Goal: Information Seeking & Learning: Learn about a topic

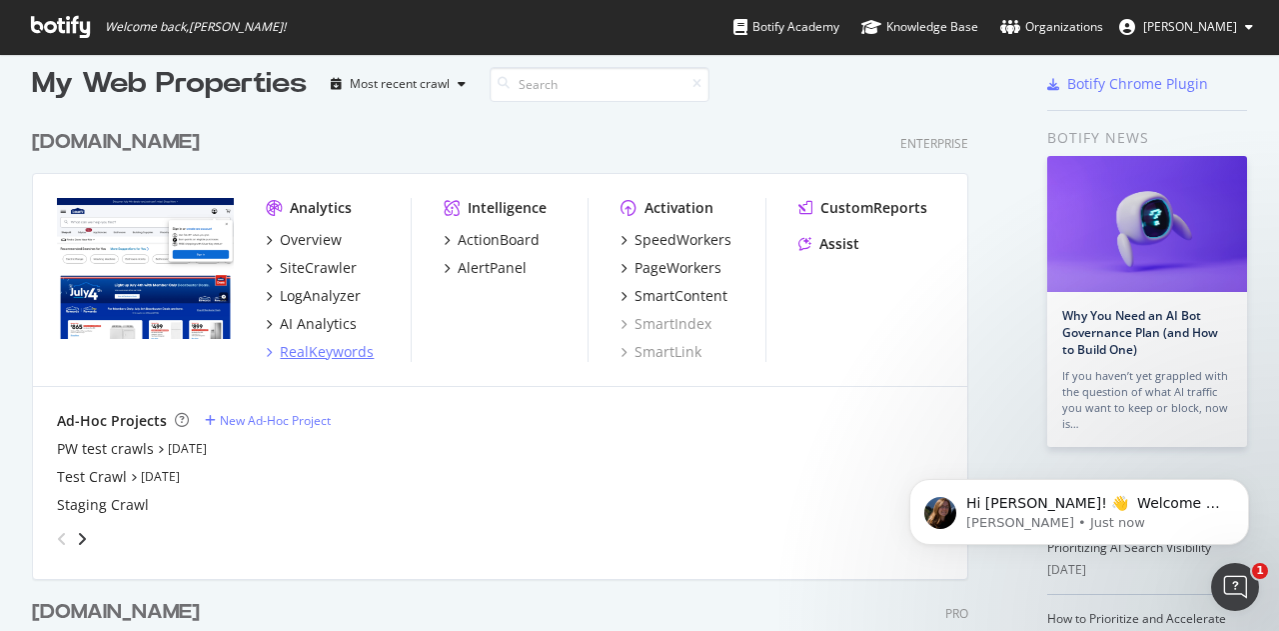
click at [327, 355] on div "RealKeywords" at bounding box center [327, 352] width 94 height 20
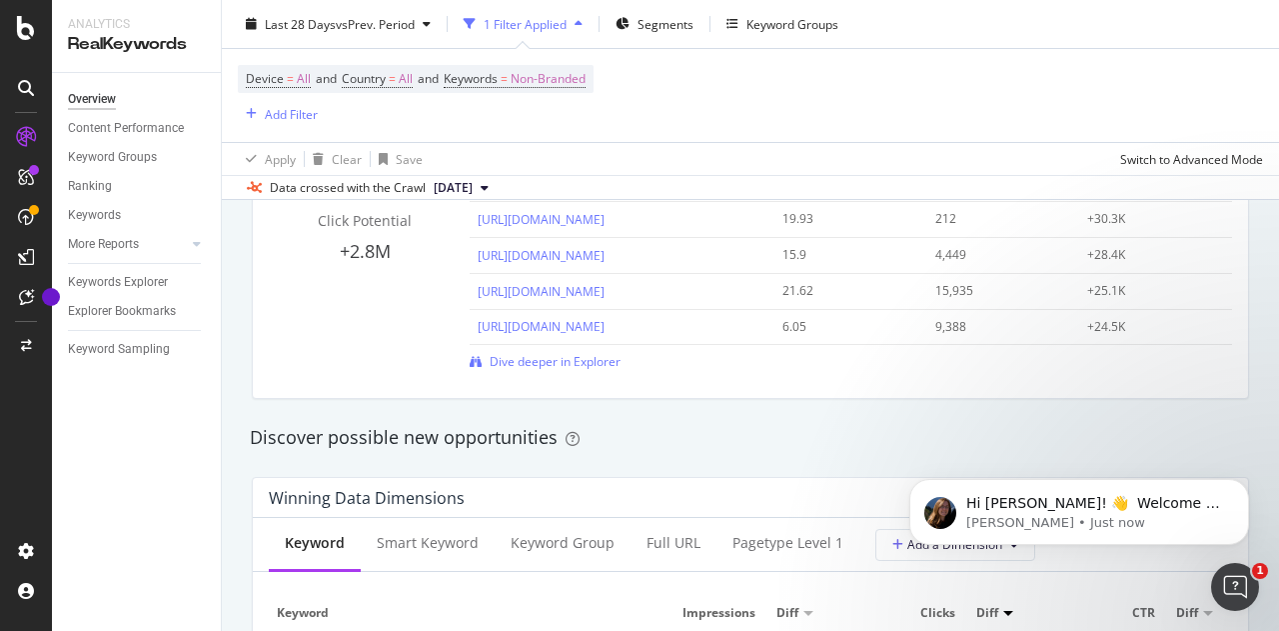
scroll to position [1535, 0]
click at [594, 355] on span "Dive deeper in Explorer" at bounding box center [555, 357] width 131 height 17
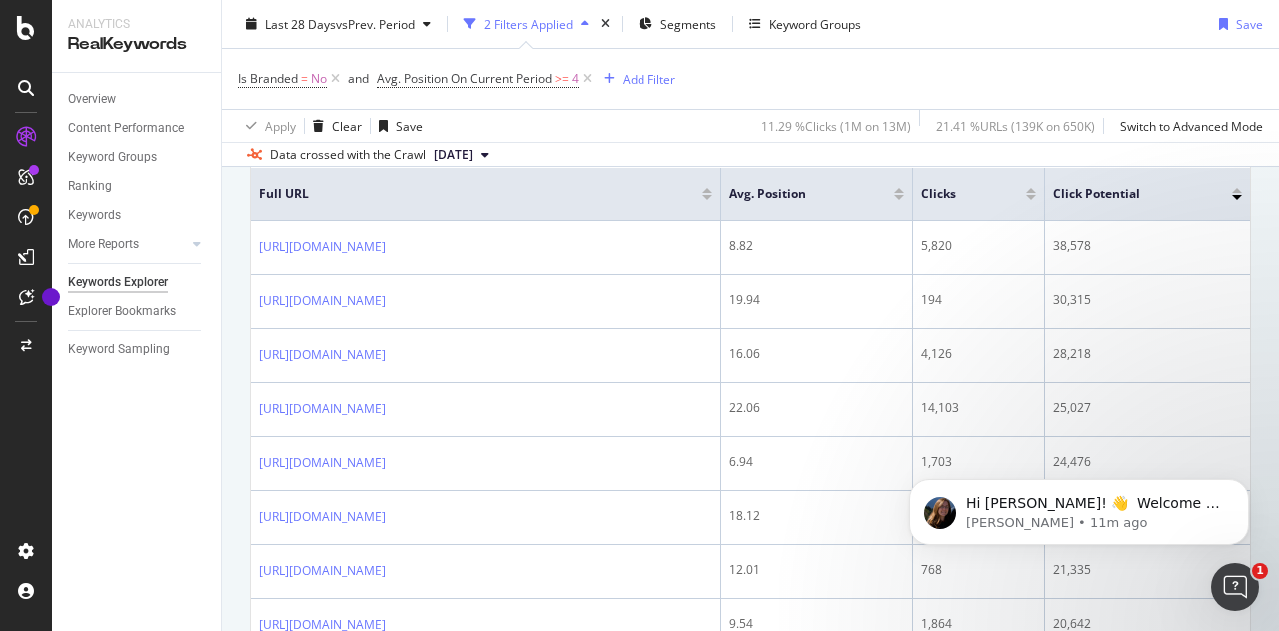
scroll to position [334, 0]
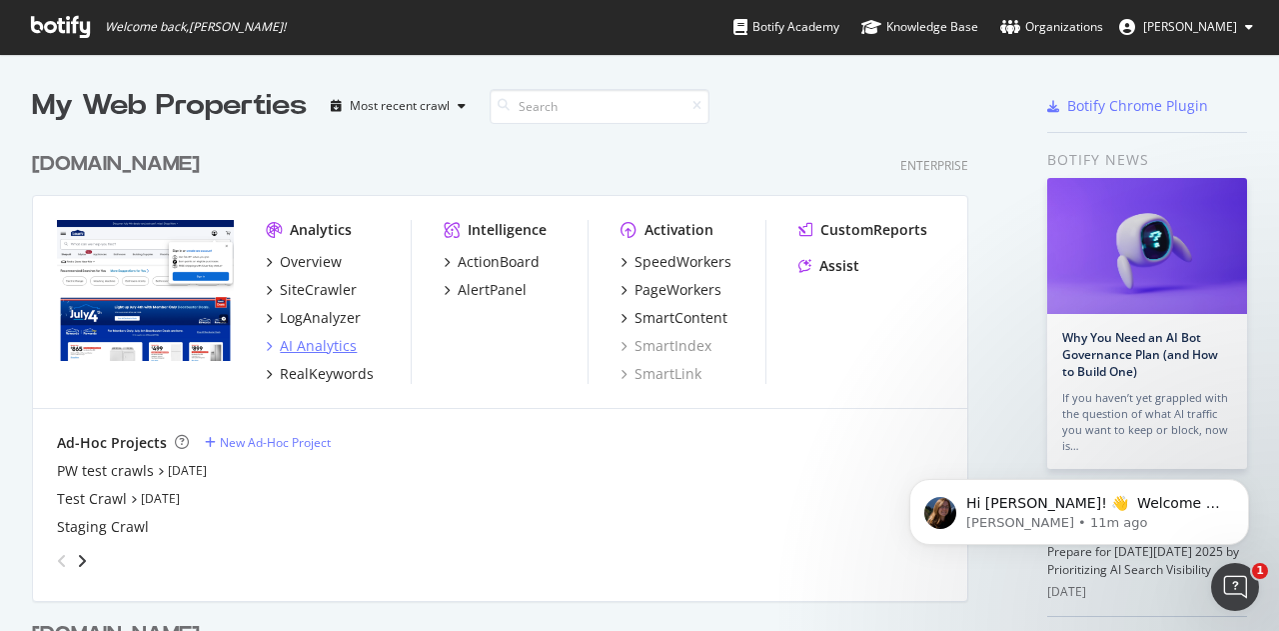
click at [321, 343] on div "AI Analytics" at bounding box center [318, 346] width 77 height 20
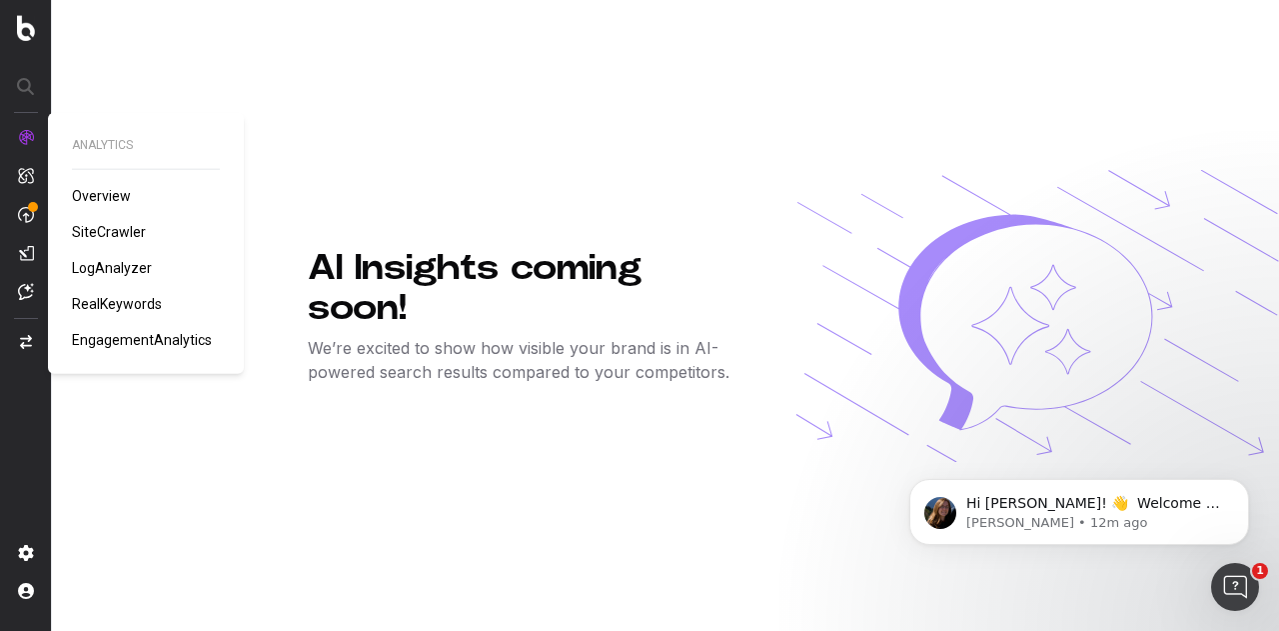
click at [126, 300] on span "RealKeywords" at bounding box center [117, 304] width 90 height 16
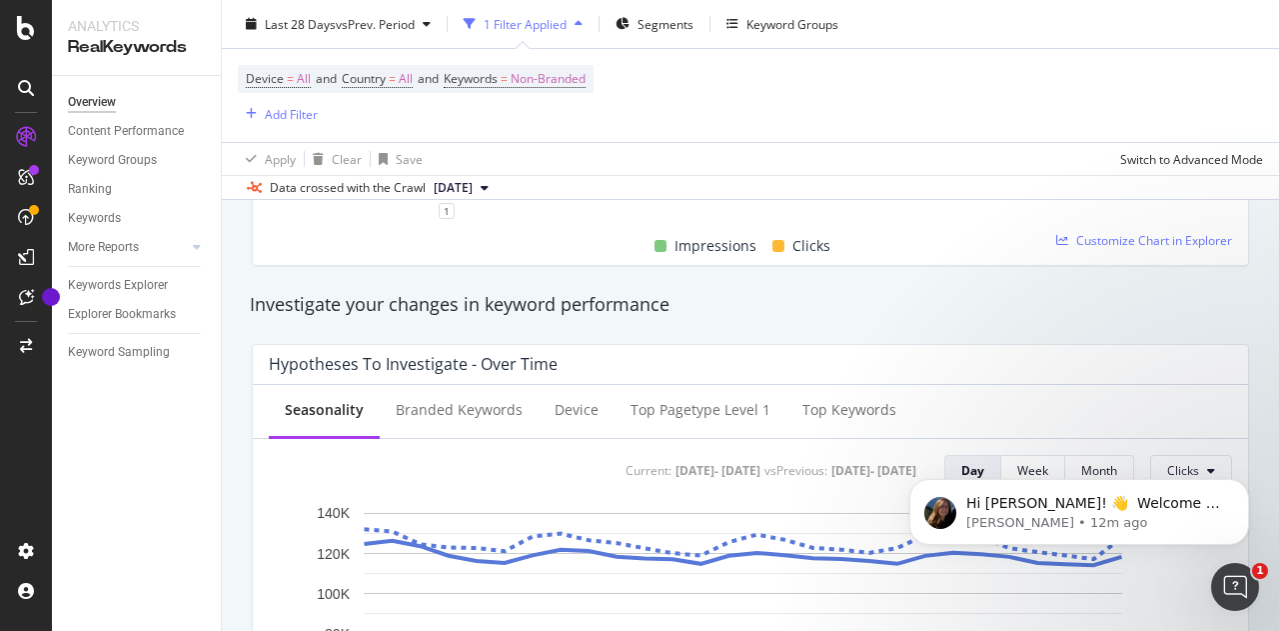
scroll to position [642, 0]
